Goal: Navigation & Orientation: Find specific page/section

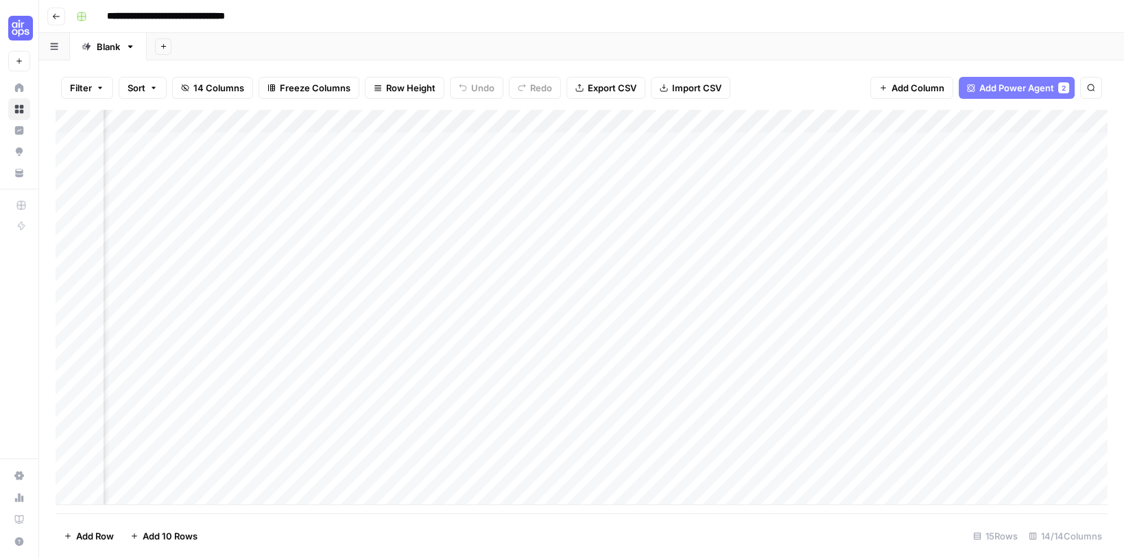
scroll to position [0, 243]
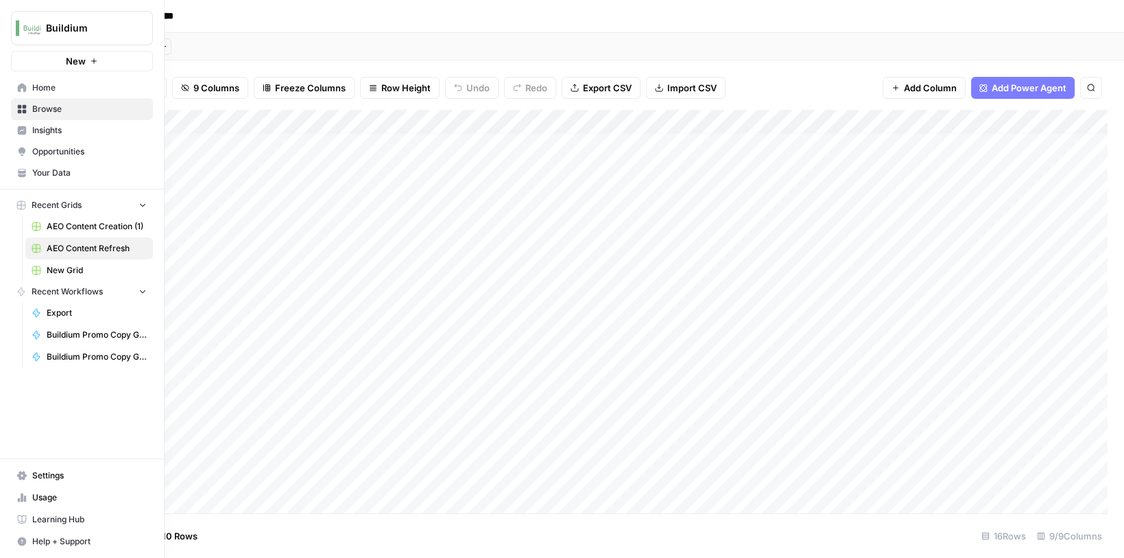
click at [25, 88] on icon at bounding box center [22, 87] width 9 height 9
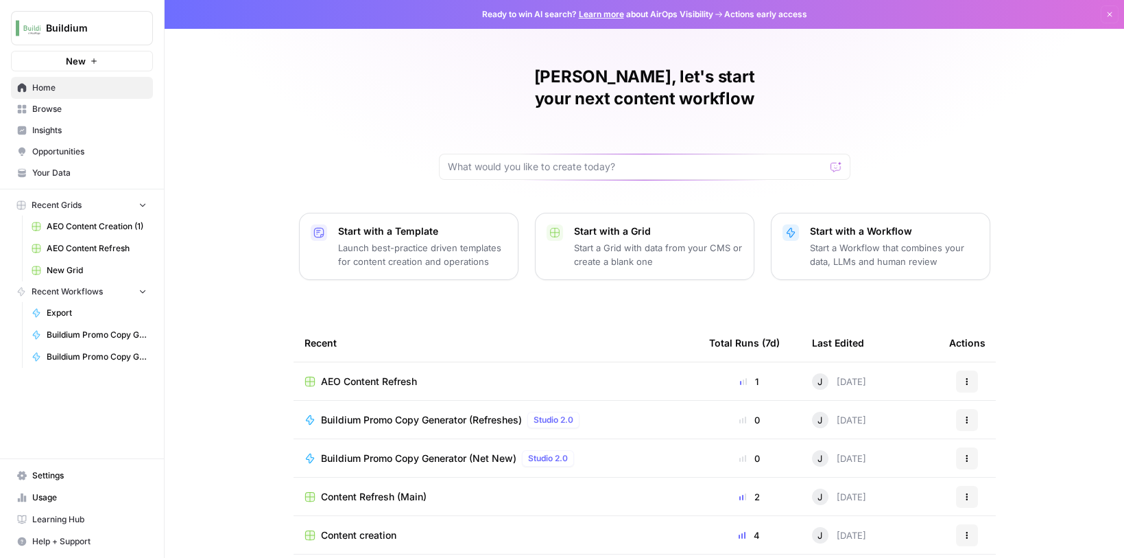
click at [45, 172] on span "Your Data" at bounding box center [89, 173] width 115 height 12
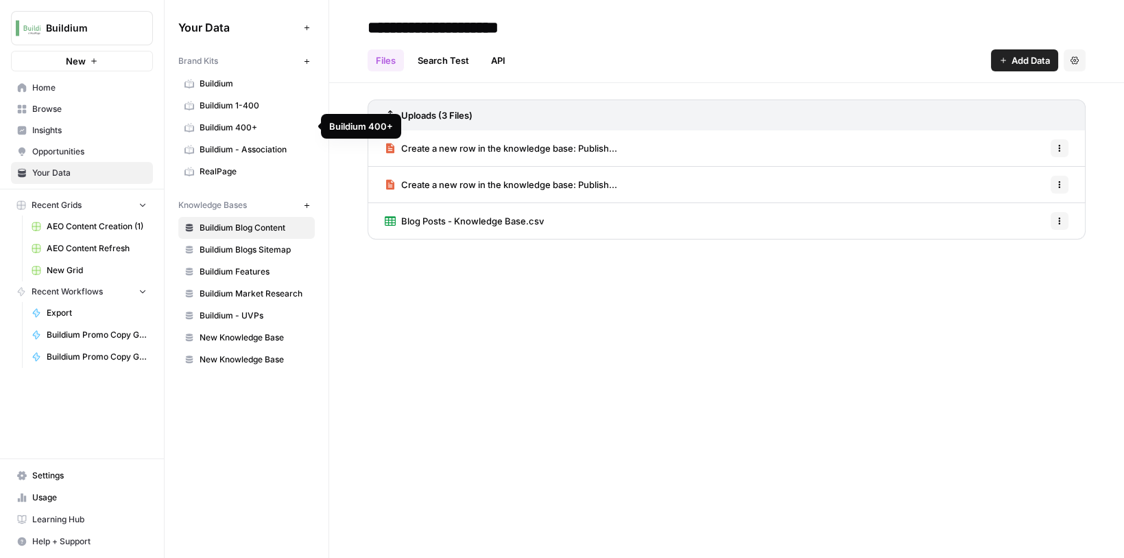
click at [217, 83] on span "Buildium" at bounding box center [254, 83] width 109 height 12
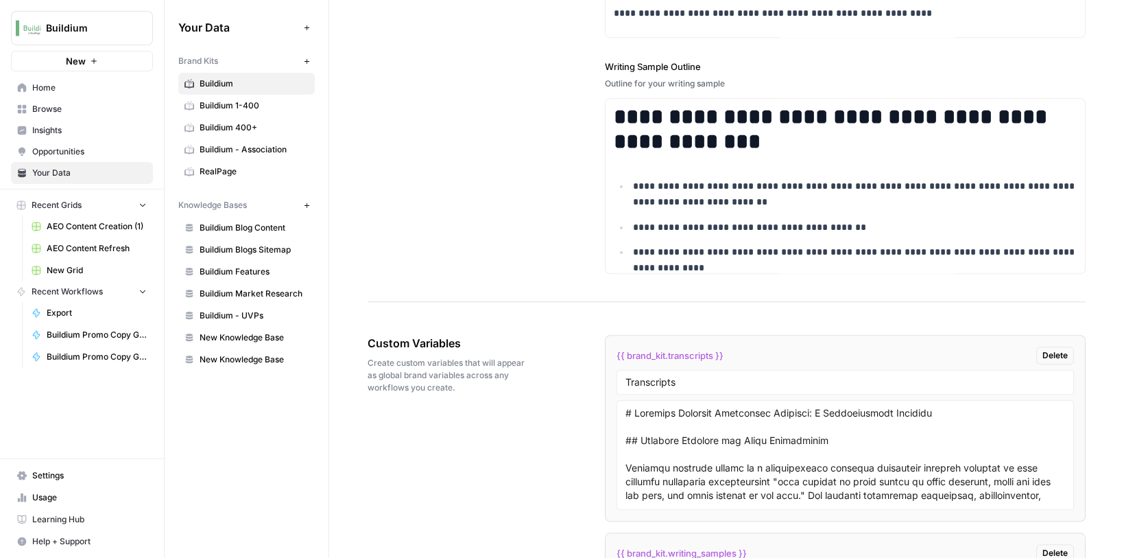
scroll to position [2440, 0]
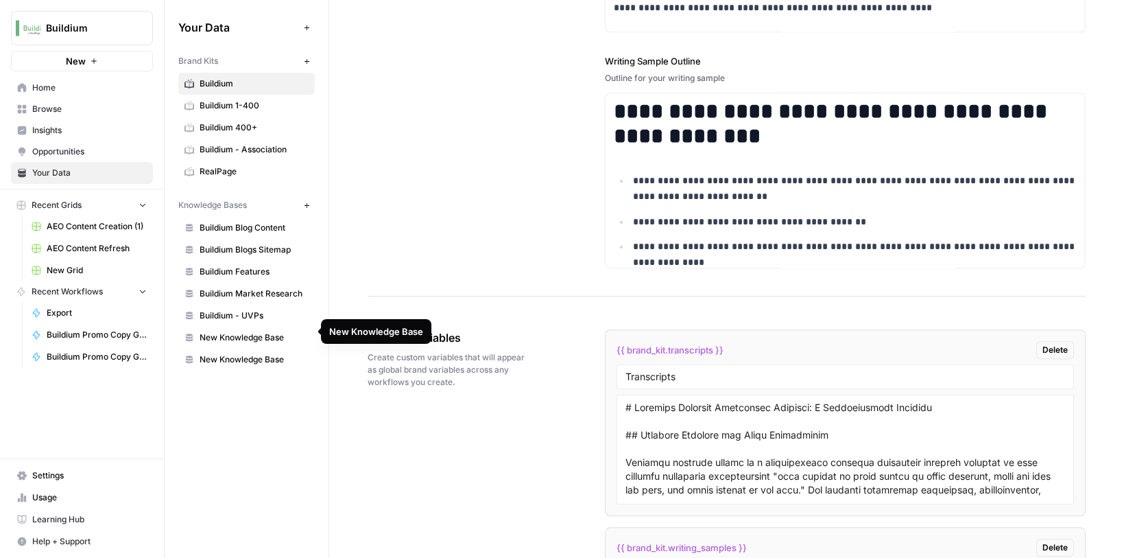
click at [252, 331] on span "New Knowledge Base" at bounding box center [254, 337] width 109 height 12
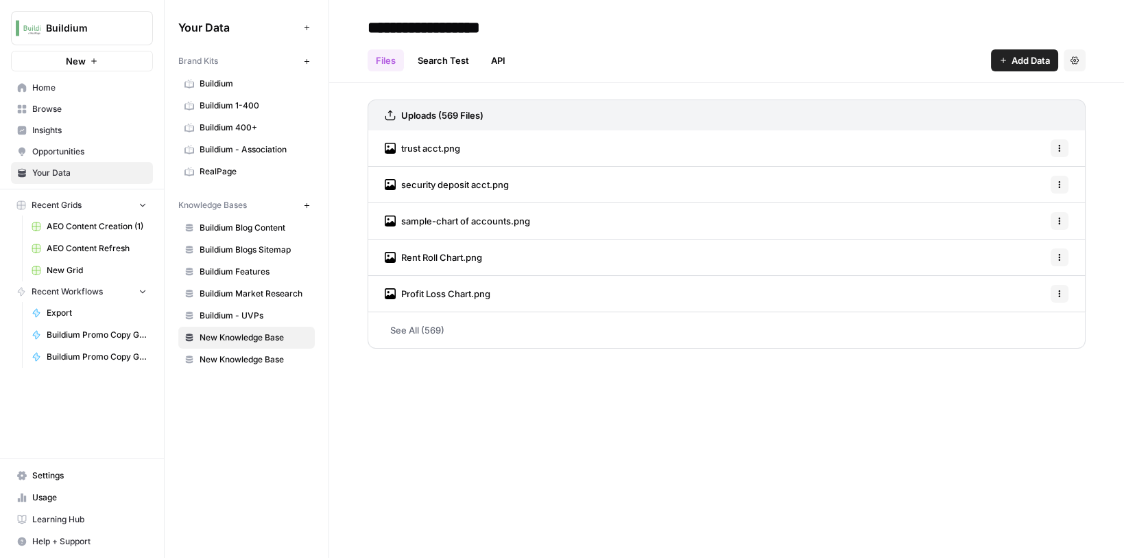
click at [241, 310] on span "Buildium - UVPs" at bounding box center [254, 315] width 109 height 12
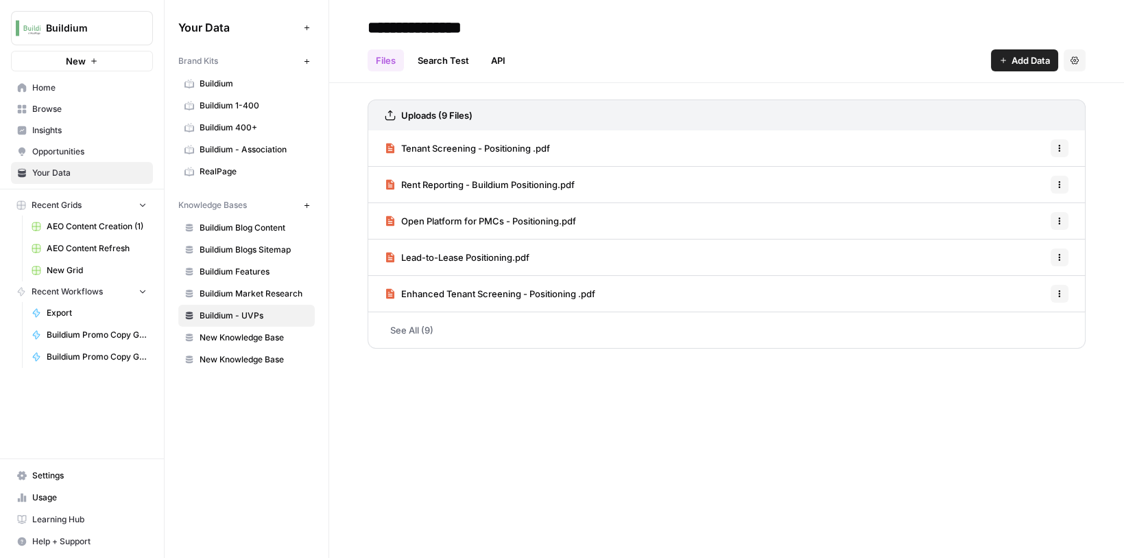
click at [208, 85] on span "Buildium" at bounding box center [254, 83] width 109 height 12
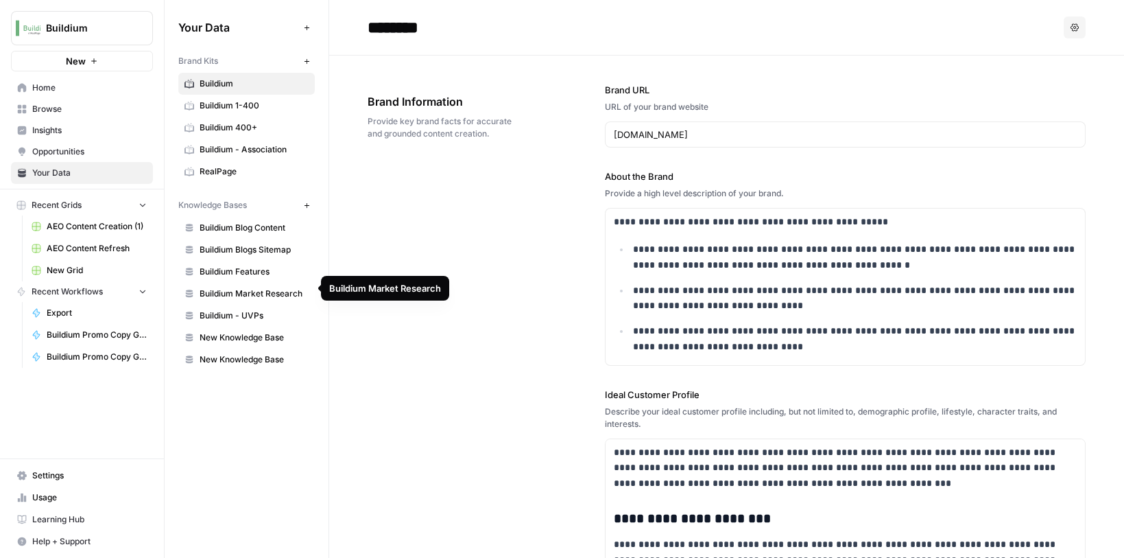
click at [213, 289] on span "Buildium Market Research" at bounding box center [254, 293] width 109 height 12
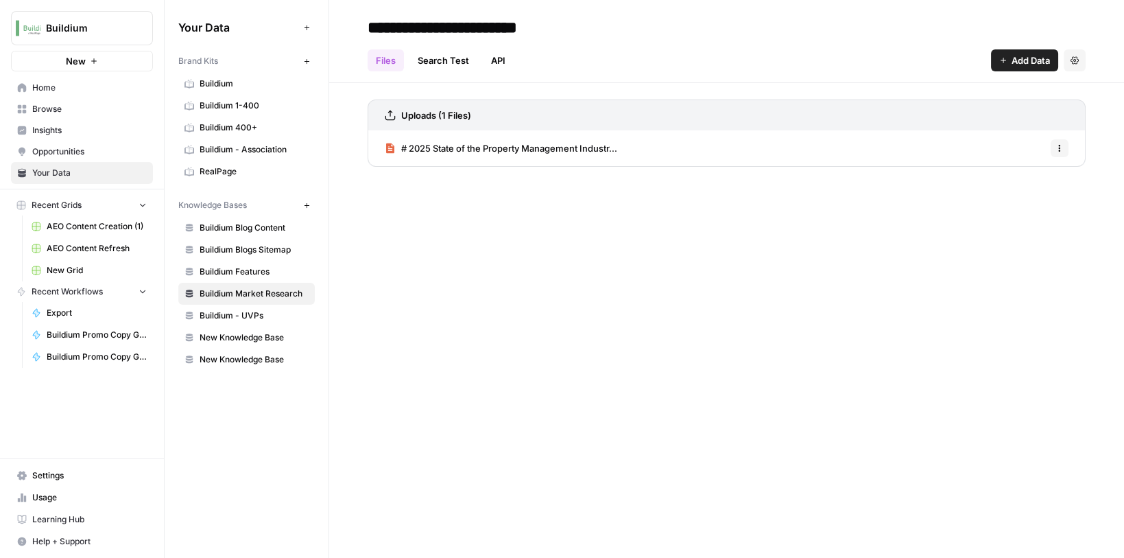
click at [212, 85] on span "Buildium" at bounding box center [254, 83] width 109 height 12
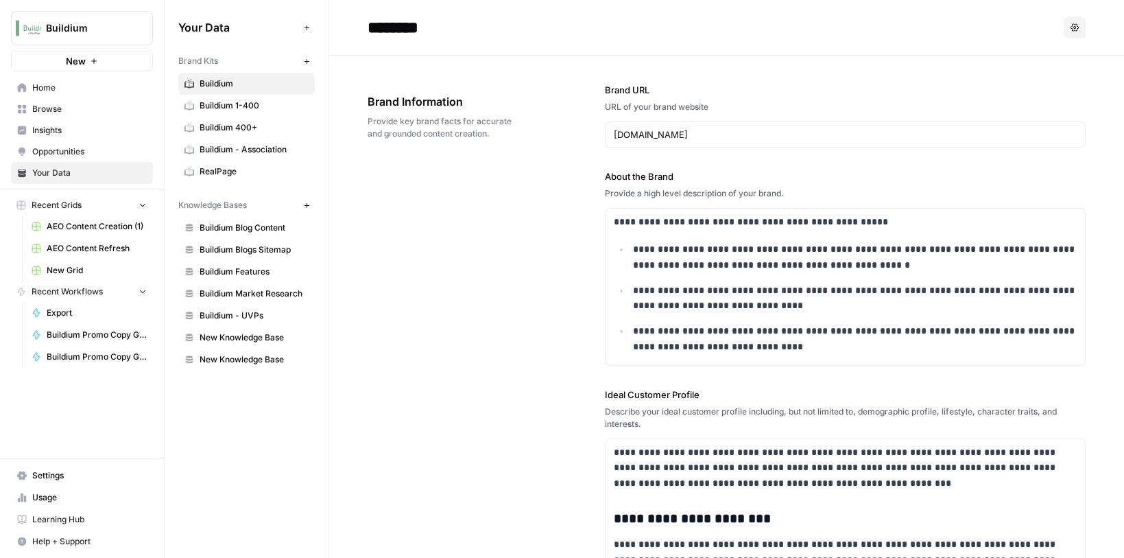
click at [472, 287] on div "**********" at bounding box center [727, 542] width 718 height 972
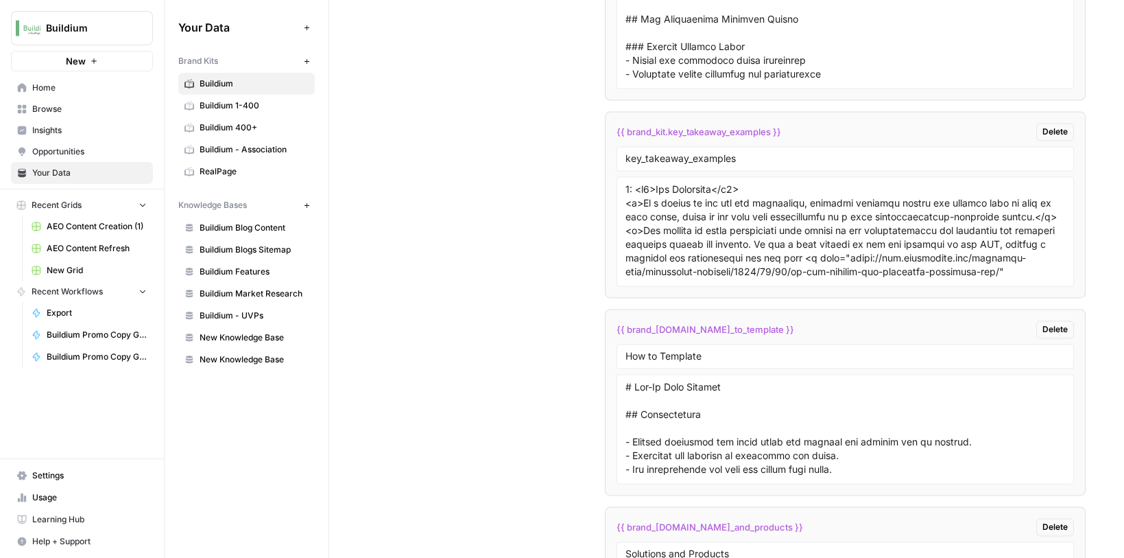
scroll to position [4038, 0]
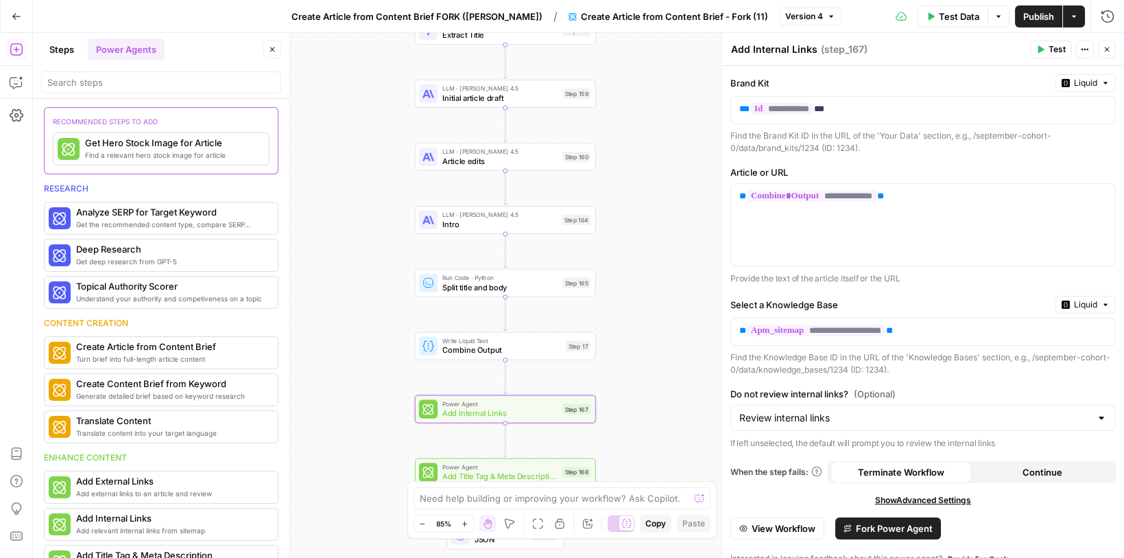
scroll to position [272, 0]
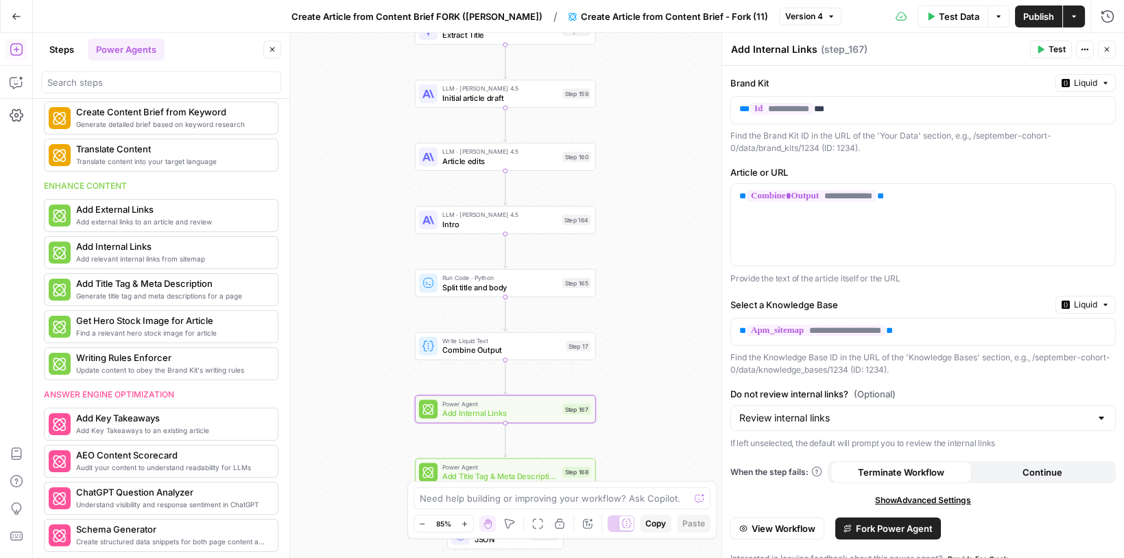
click at [16, 13] on icon "button" at bounding box center [17, 17] width 10 height 10
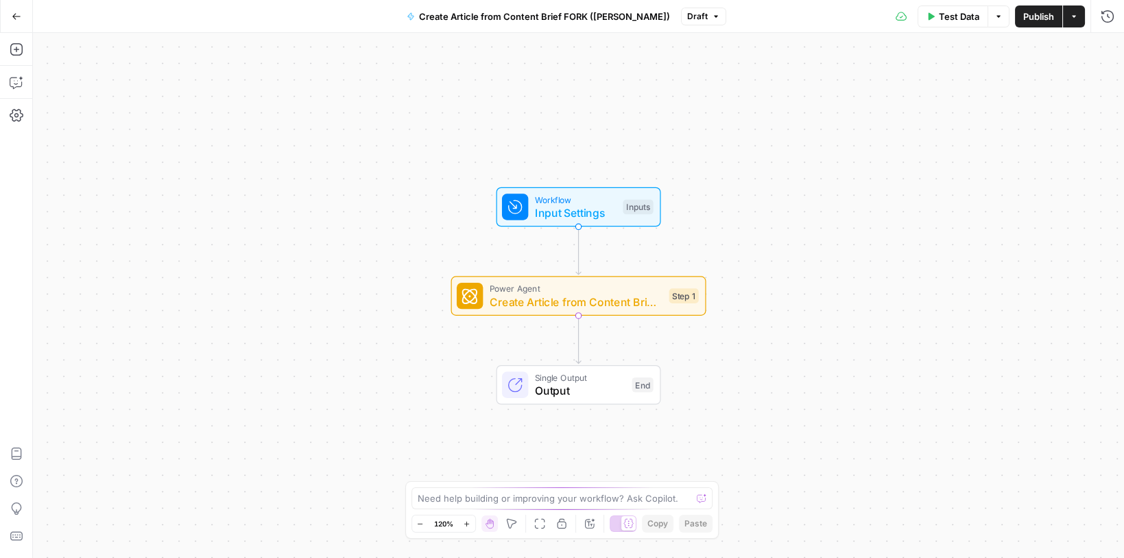
click at [12, 25] on button "Go Back" at bounding box center [16, 16] width 25 height 25
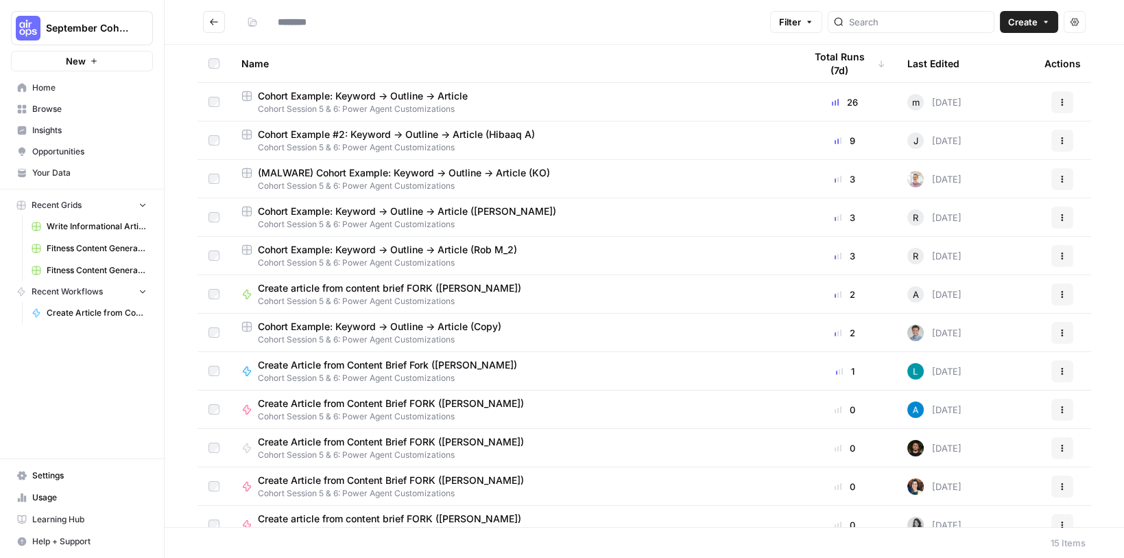
type input "**********"
